Goal: Find contact information: Find contact information

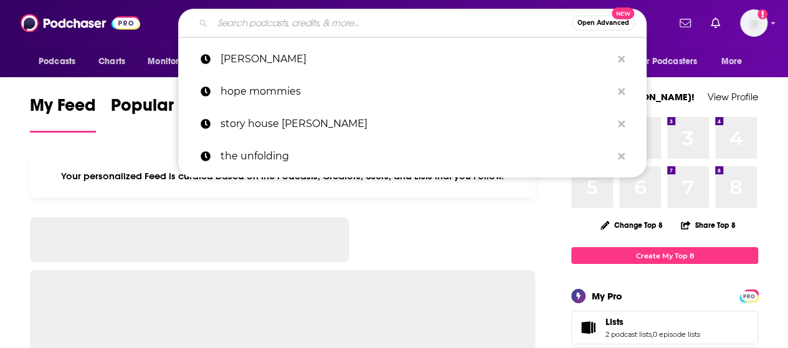
click at [285, 14] on input "Search podcasts, credits, & more..." at bounding box center [391, 23] width 359 height 20
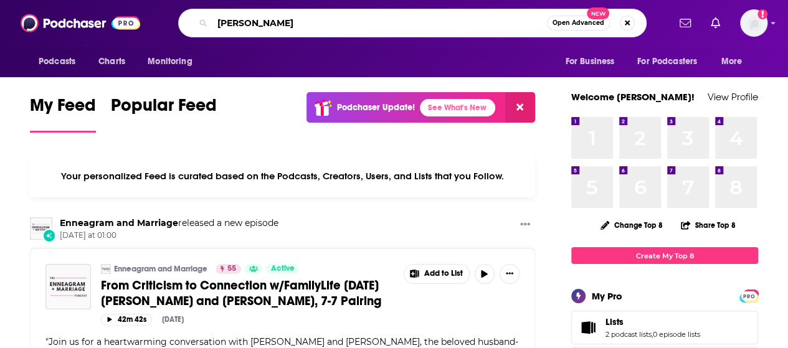
type input "[PERSON_NAME]"
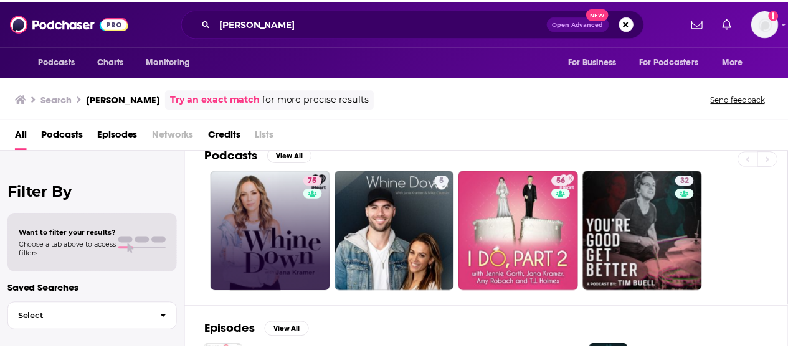
scroll to position [14, 0]
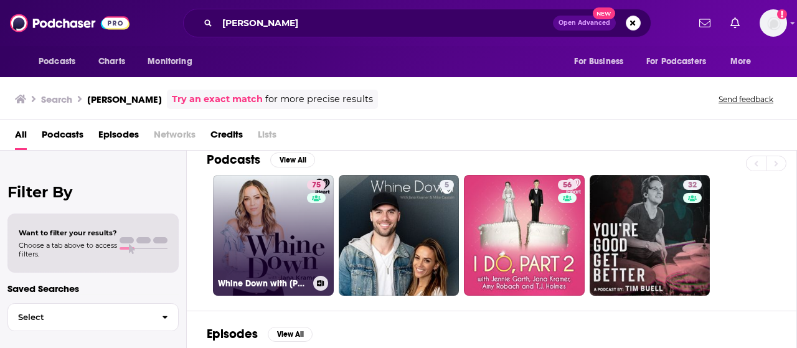
click at [296, 261] on link "75 Whine Down with [PERSON_NAME]" at bounding box center [273, 235] width 121 height 121
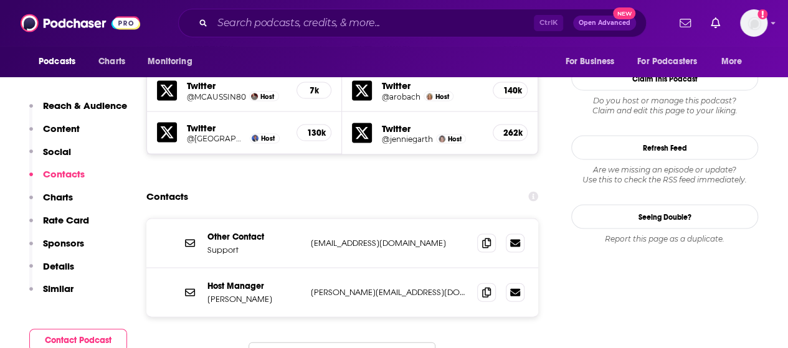
scroll to position [1209, 0]
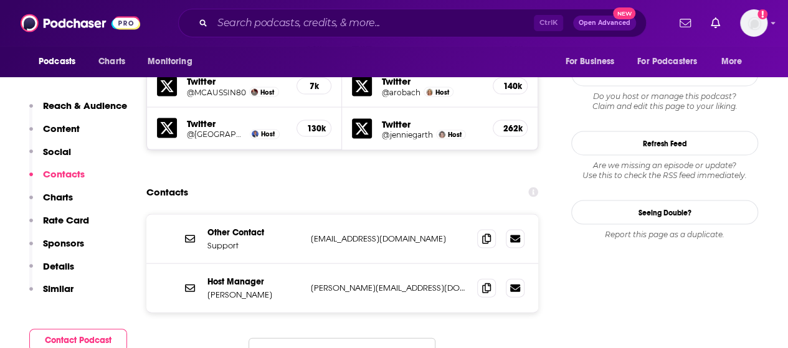
drag, startPoint x: 436, startPoint y: 214, endPoint x: 306, endPoint y: 226, distance: 130.7
click at [306, 264] on div "Host Manager [PERSON_NAME] [PERSON_NAME][EMAIL_ADDRESS][DOMAIN_NAME] [PERSON_NA…" at bounding box center [342, 288] width 392 height 49
copy div "[PERSON_NAME][EMAIL_ADDRESS][DOMAIN_NAME]"
